Goal: Task Accomplishment & Management: Use online tool/utility

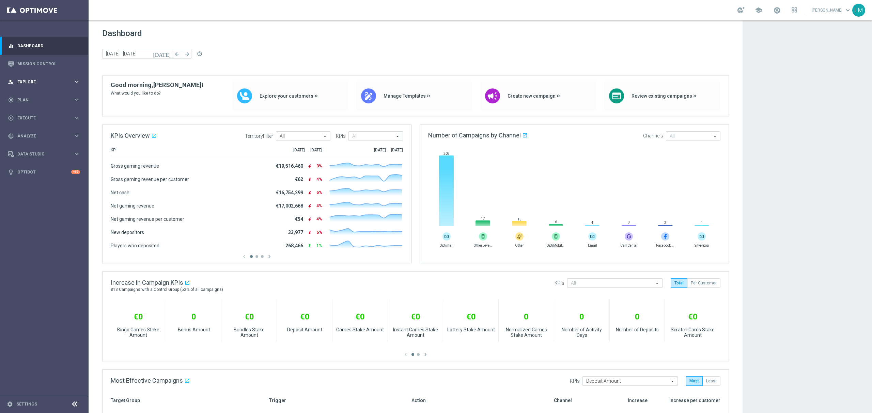
click at [59, 84] on div "person_search Explore" at bounding box center [41, 82] width 66 height 6
click at [43, 96] on link "Customer Explorer" at bounding box center [44, 95] width 53 height 5
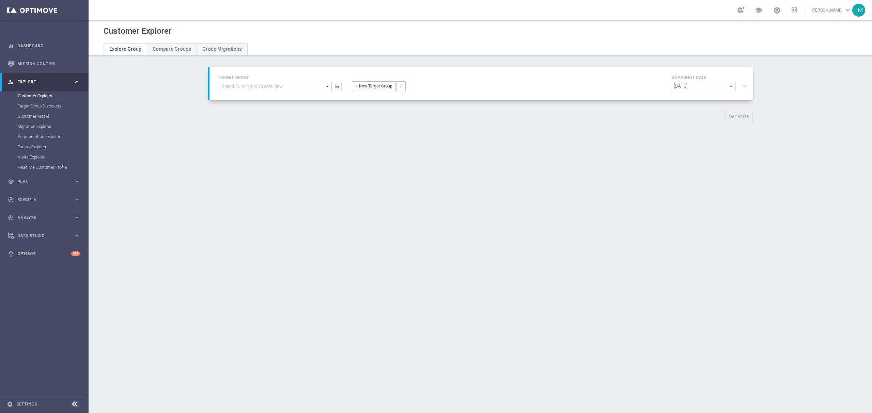
click at [230, 92] on div "TARGET GROUP arrow_drop_down Show Selected 0 of 20838 (OLD) EMAIL - UK_LOTTERY_…" at bounding box center [481, 83] width 537 height 19
click at [233, 88] on input at bounding box center [275, 87] width 114 height 10
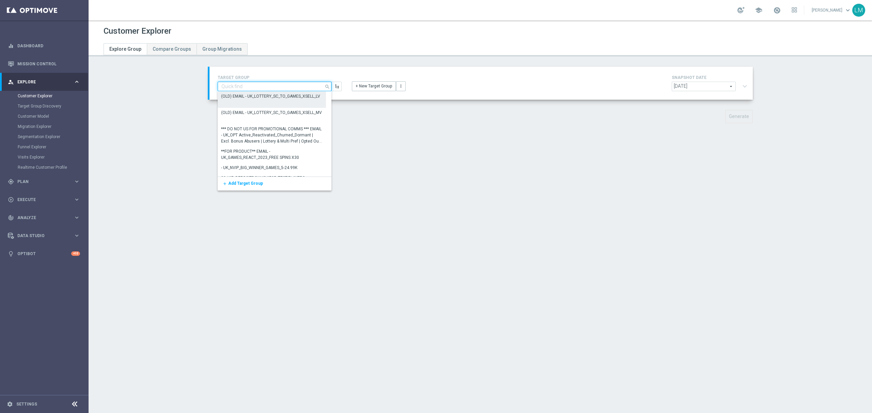
paste input "https://www.lottoland.co.za/shoppingcart?tickets=clear,MMV3S0a64000001000000000…"
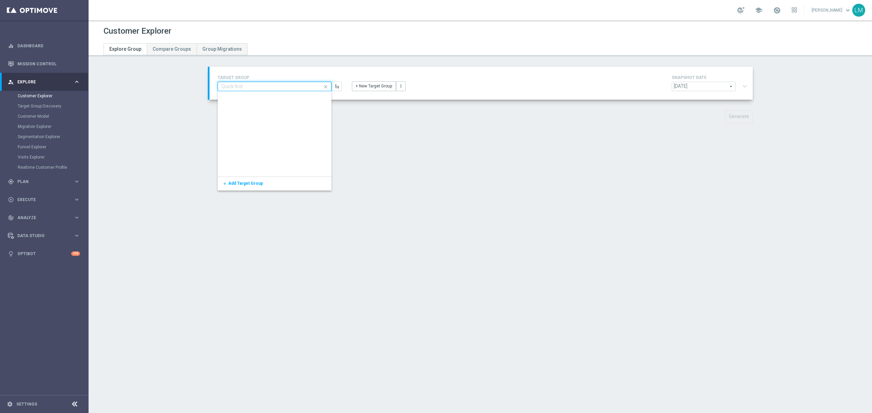
type input "https://www.lottoland.co.za/shoppingcart?tickets=clear,MMV3S0a64000001000000000…"
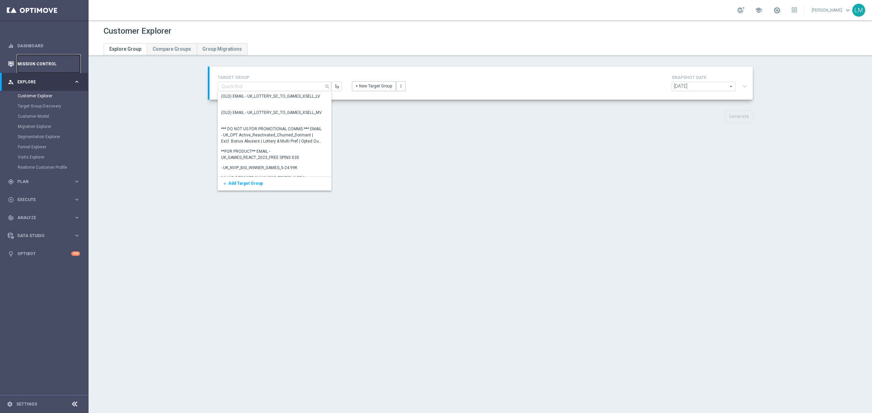
click at [50, 65] on link "Mission Control" at bounding box center [48, 64] width 63 height 18
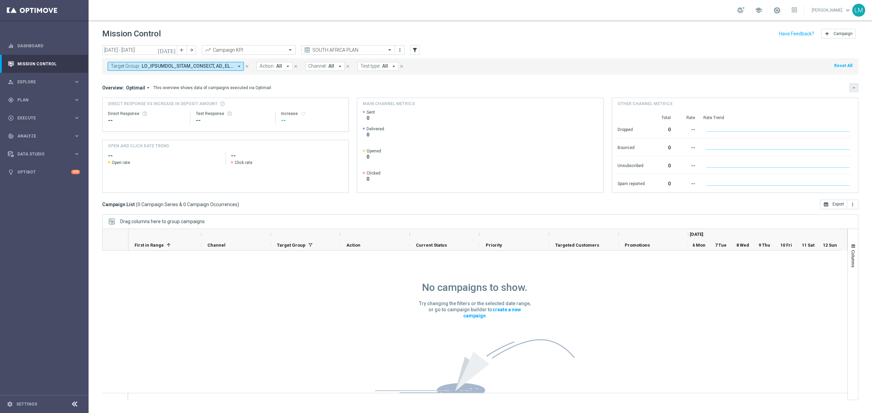
click at [853, 89] on icon "keyboard_arrow_down" at bounding box center [853, 87] width 5 height 5
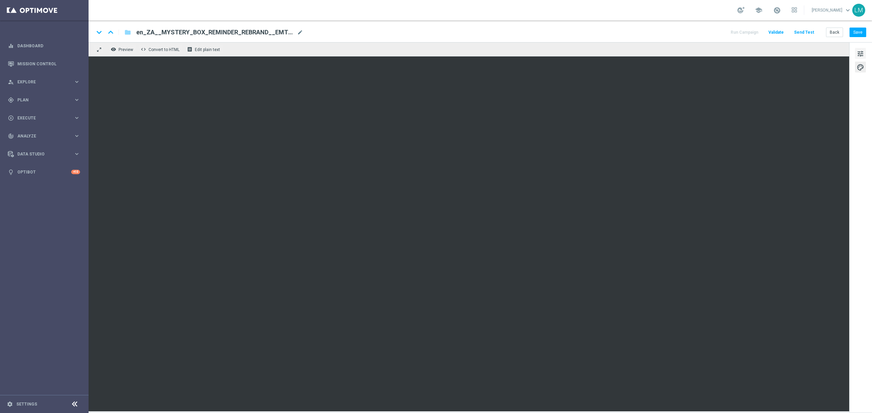
click at [858, 59] on button "tune" at bounding box center [860, 53] width 11 height 11
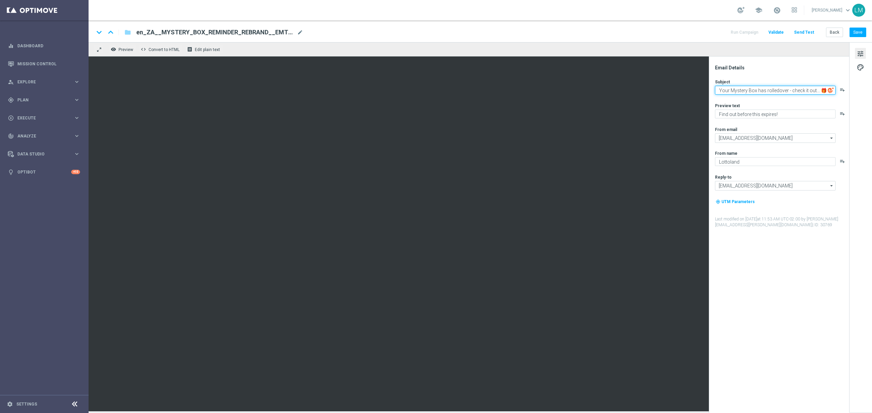
click at [818, 91] on textarea "Your Mystery Box has rolledover - check it out... 🎁❔" at bounding box center [775, 90] width 121 height 9
drag, startPoint x: 817, startPoint y: 91, endPoint x: 712, endPoint y: 90, distance: 104.9
click at [712, 90] on div "Email Details Subject Your Mystery Box has rolledover - check it out... 🎁❔ play…" at bounding box center [779, 235] width 140 height 357
type textarea "Are you ready to pass up on this Mystery 🎁❔"
drag, startPoint x: 719, startPoint y: 114, endPoint x: 736, endPoint y: 119, distance: 17.6
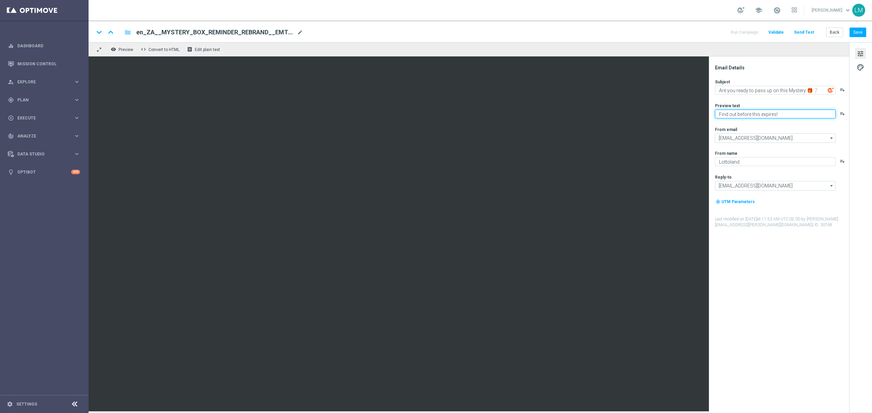
click at [736, 119] on div "Subject Are you ready to pass up on this Mystery 🎁❔ playlist_add Preview text F…" at bounding box center [781, 153] width 133 height 149
type textarea "Enjoy before this expires!"
click at [757, 124] on div "Subject Are you ready to pass up on this Mystery 🎁❔ playlist_add Preview text E…" at bounding box center [781, 153] width 133 height 149
click at [787, 90] on textarea "Are you ready to pass up on this Mystery 🎁❔" at bounding box center [775, 90] width 121 height 9
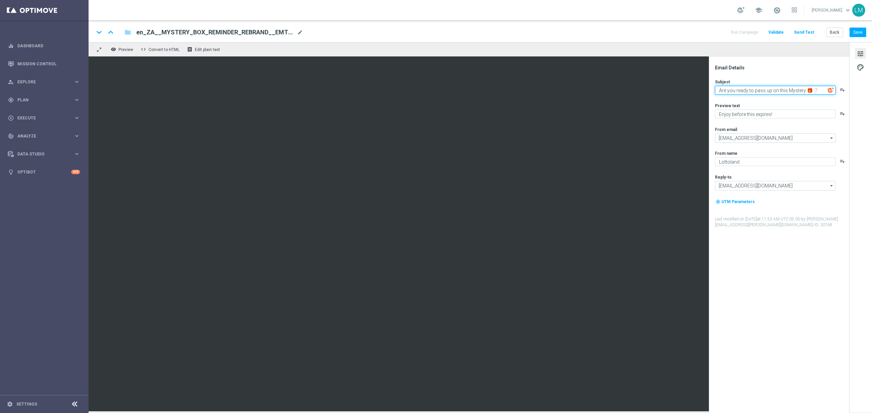
click at [787, 90] on textarea "Are you ready to pass up on this Mystery 🎁❔" at bounding box center [775, 90] width 121 height 9
click at [750, 115] on textarea "Enjoy before this expires!" at bounding box center [775, 114] width 121 height 9
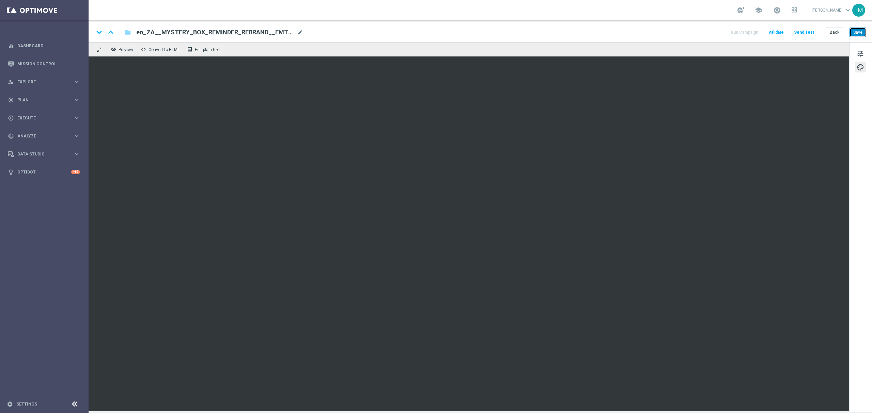
click at [862, 35] on button "Save" at bounding box center [857, 33] width 17 height 10
click at [806, 33] on button "Send Test" at bounding box center [804, 32] width 22 height 9
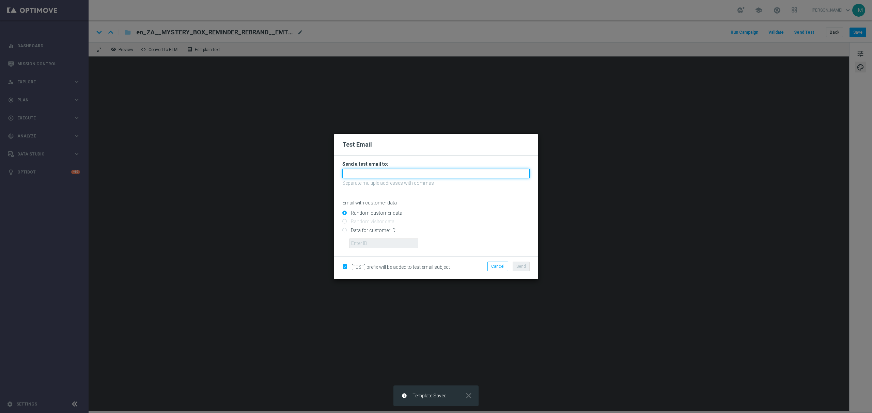
click at [359, 171] on input "text" at bounding box center [435, 174] width 187 height 10
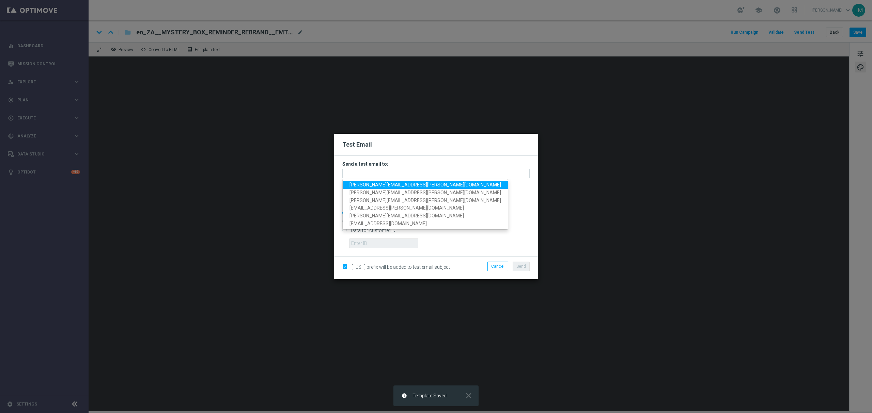
click at [367, 181] on link "[PERSON_NAME][EMAIL_ADDRESS][PERSON_NAME][DOMAIN_NAME]" at bounding box center [425, 185] width 165 height 8
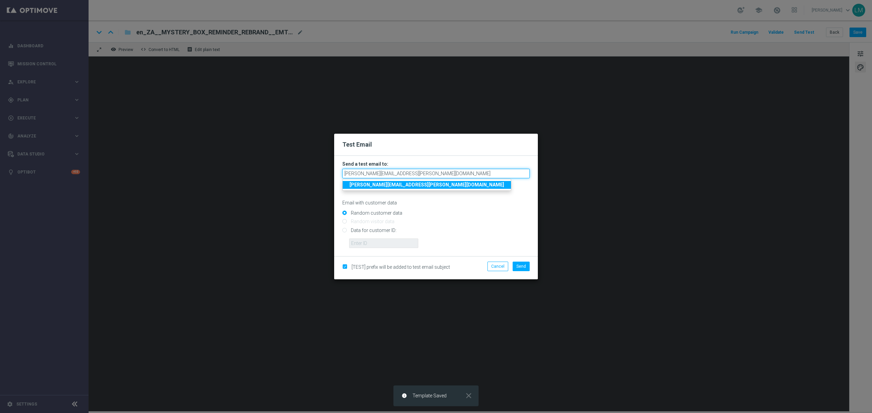
click at [414, 173] on input "[PERSON_NAME][EMAIL_ADDRESS][PERSON_NAME][DOMAIN_NAME]" at bounding box center [435, 174] width 187 height 10
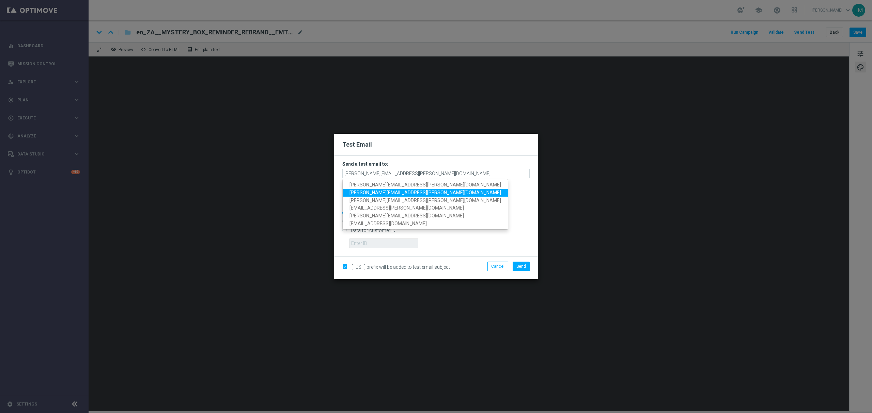
click at [404, 190] on span "[PERSON_NAME][EMAIL_ADDRESS][PERSON_NAME][DOMAIN_NAME]" at bounding box center [425, 192] width 152 height 5
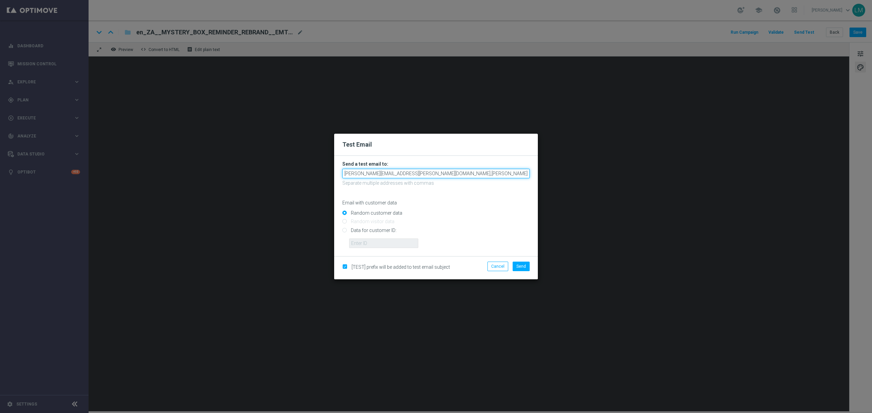
click at [478, 174] on input "[PERSON_NAME][EMAIL_ADDRESS][PERSON_NAME][DOMAIN_NAME],[PERSON_NAME][DOMAIN_NAM…" at bounding box center [435, 174] width 187 height 10
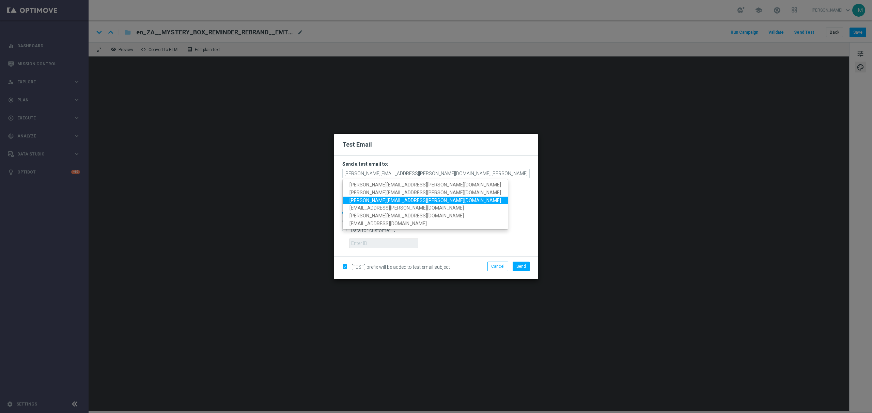
click at [395, 201] on span "[PERSON_NAME][EMAIL_ADDRESS][PERSON_NAME][DOMAIN_NAME]" at bounding box center [425, 200] width 152 height 5
type input "[PERSON_NAME][EMAIL_ADDRESS][PERSON_NAME][DOMAIN_NAME],[PERSON_NAME][DOMAIN_NAM…"
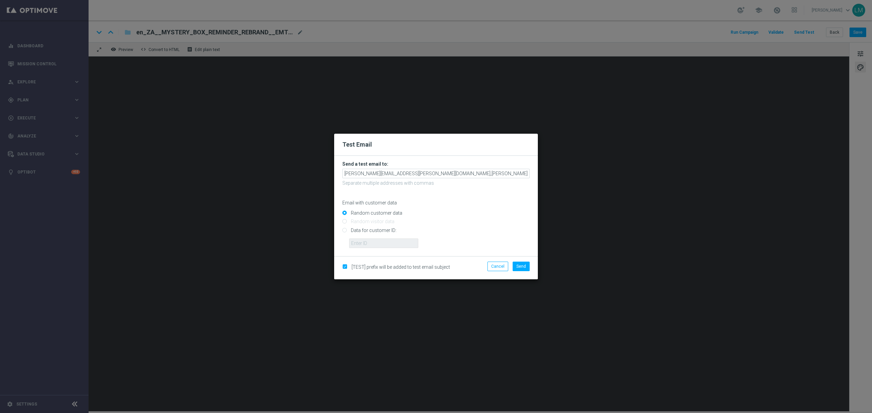
click at [377, 232] on input "Data for customer ID:" at bounding box center [435, 234] width 187 height 10
radio input "true"
click at [379, 236] on input "Data for customer ID:" at bounding box center [435, 234] width 187 height 10
click at [380, 215] on input "Random customer data" at bounding box center [435, 216] width 187 height 10
radio input "true"
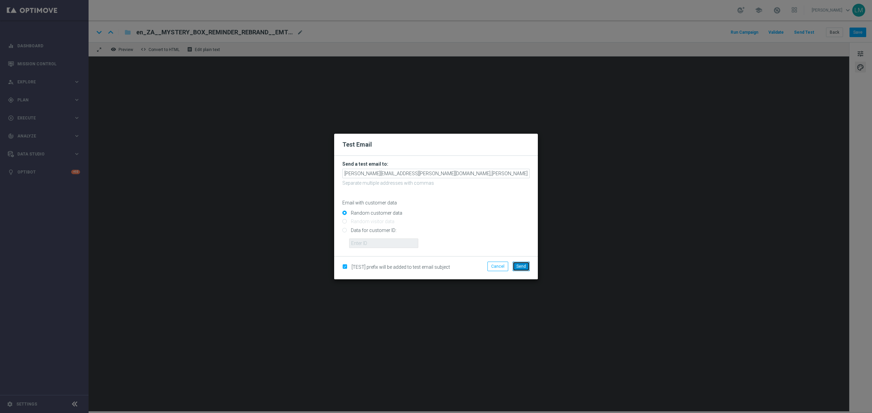
click at [526, 266] on button "Send" at bounding box center [521, 267] width 17 height 10
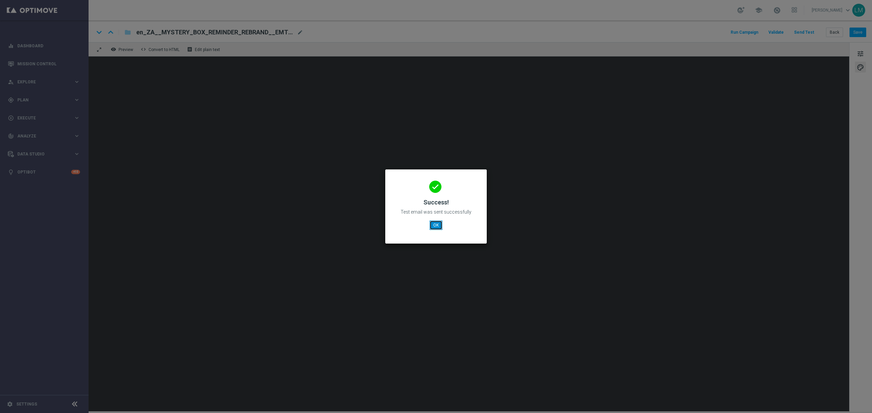
click at [432, 230] on button "OK" at bounding box center [435, 226] width 13 height 10
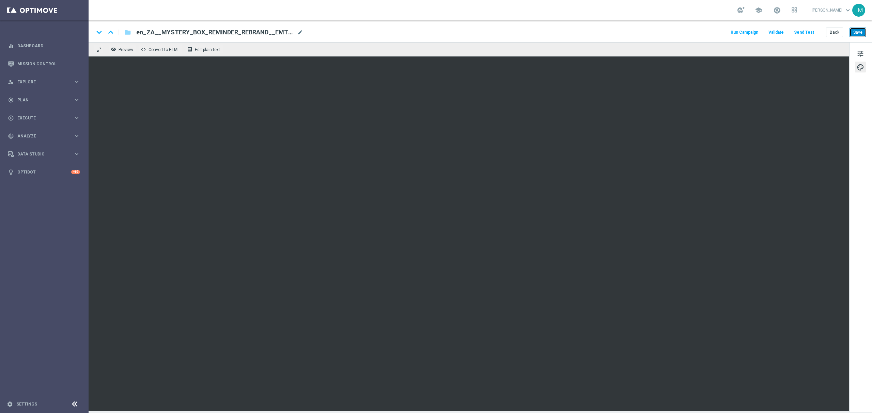
click at [859, 36] on button "Save" at bounding box center [857, 33] width 17 height 10
